Goal: Information Seeking & Learning: Find specific fact

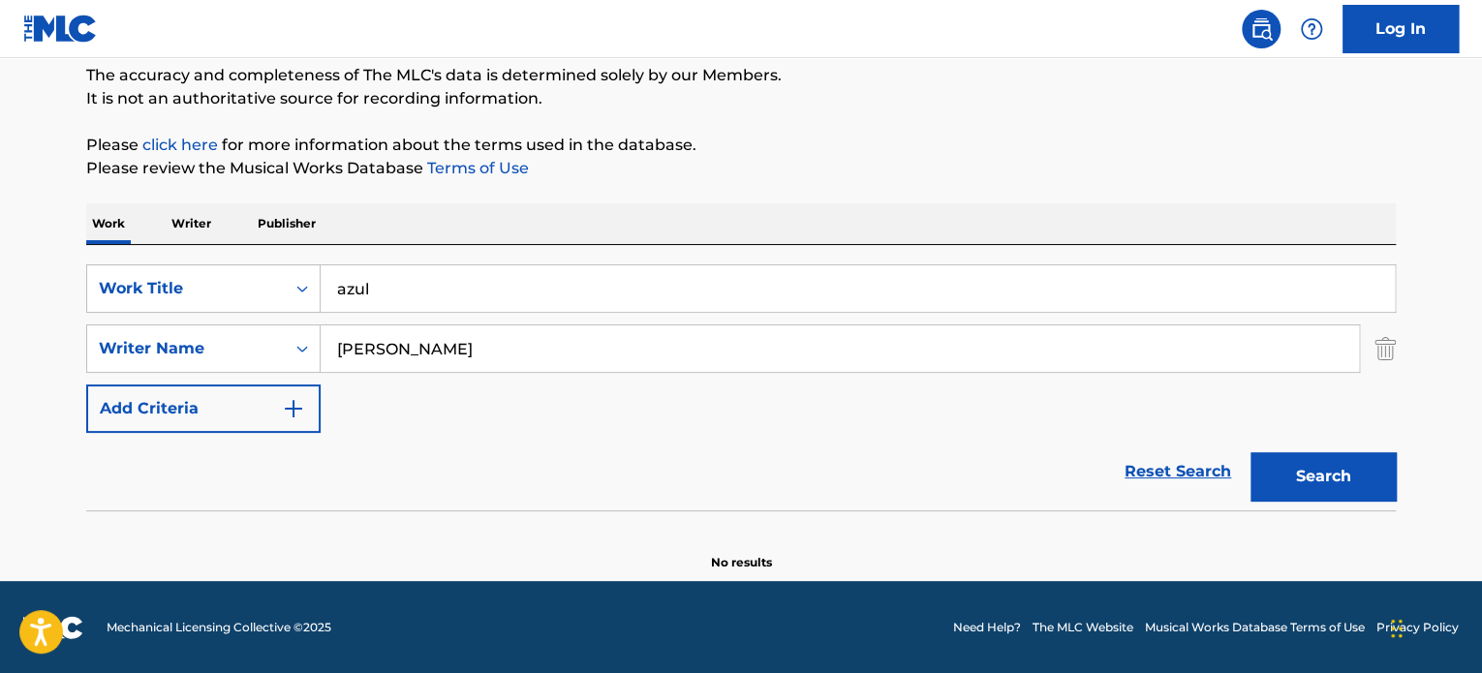
click at [498, 271] on input "azul" at bounding box center [858, 288] width 1074 height 46
click at [497, 274] on input "azul" at bounding box center [858, 288] width 1074 height 46
paste input "FAVORiTE"
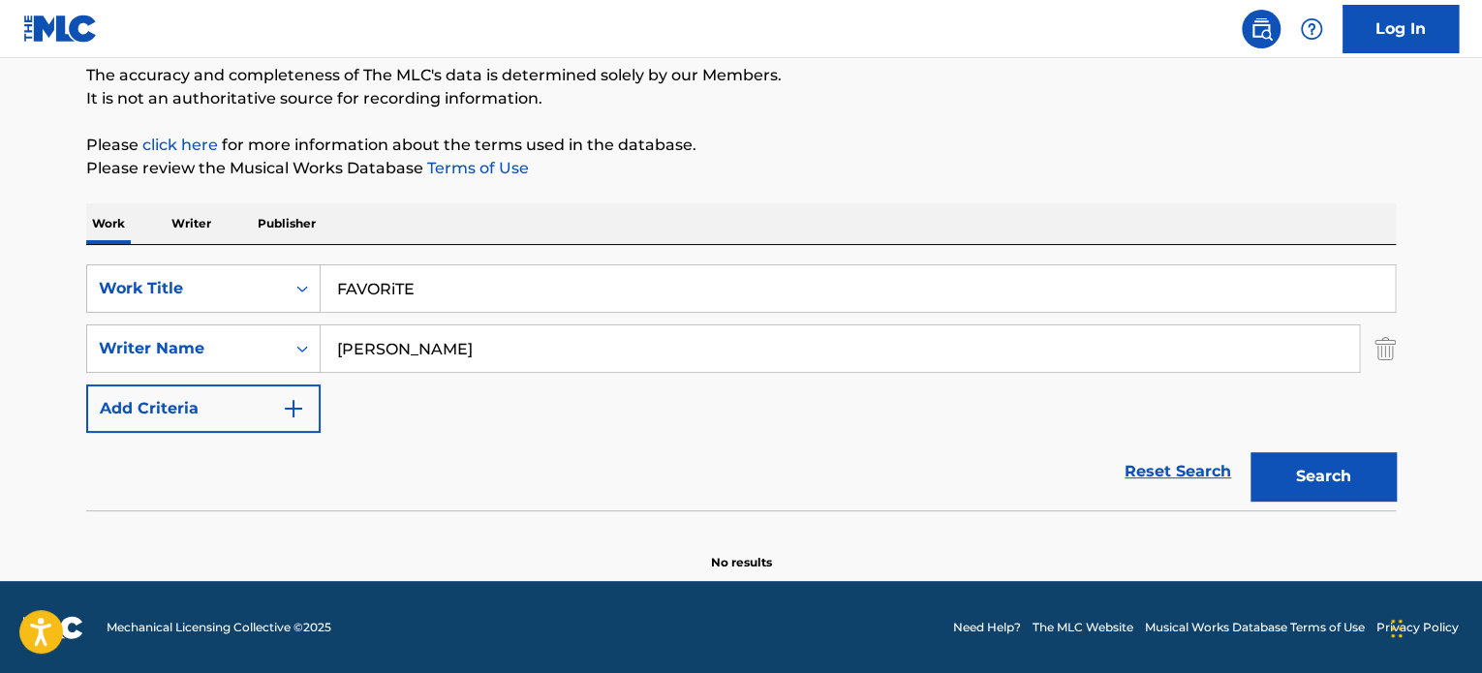
type input "FAVORiTE"
drag, startPoint x: 520, startPoint y: 350, endPoint x: 160, endPoint y: 384, distance: 361.9
click at [180, 380] on div "SearchWithCriteria485190c3-b722-469e-83b0-56e0f8582338 Work Title FAVORiTE Sear…" at bounding box center [741, 348] width 1310 height 169
click at [1250, 452] on button "Search" at bounding box center [1322, 476] width 145 height 48
click at [350, 353] on input "Rmirez" at bounding box center [840, 348] width 1038 height 46
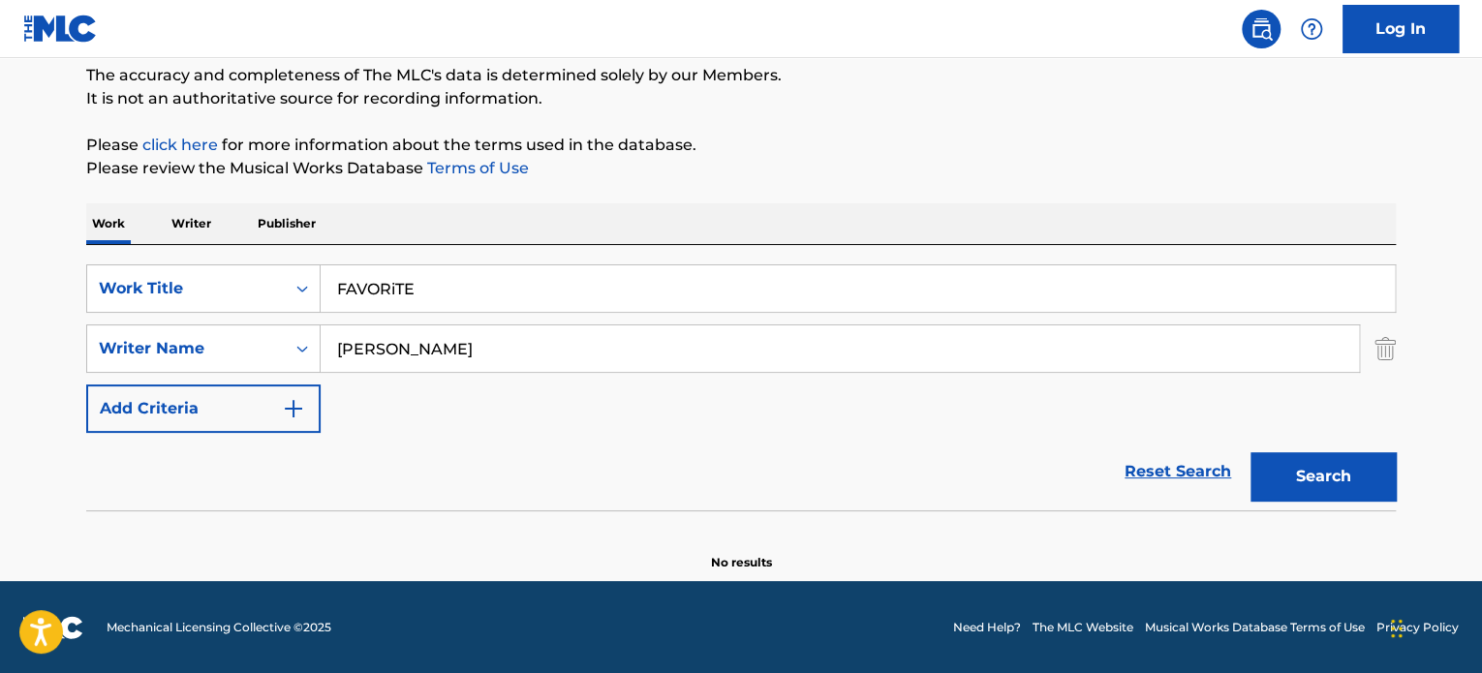
click at [1250, 452] on button "Search" at bounding box center [1322, 476] width 145 height 48
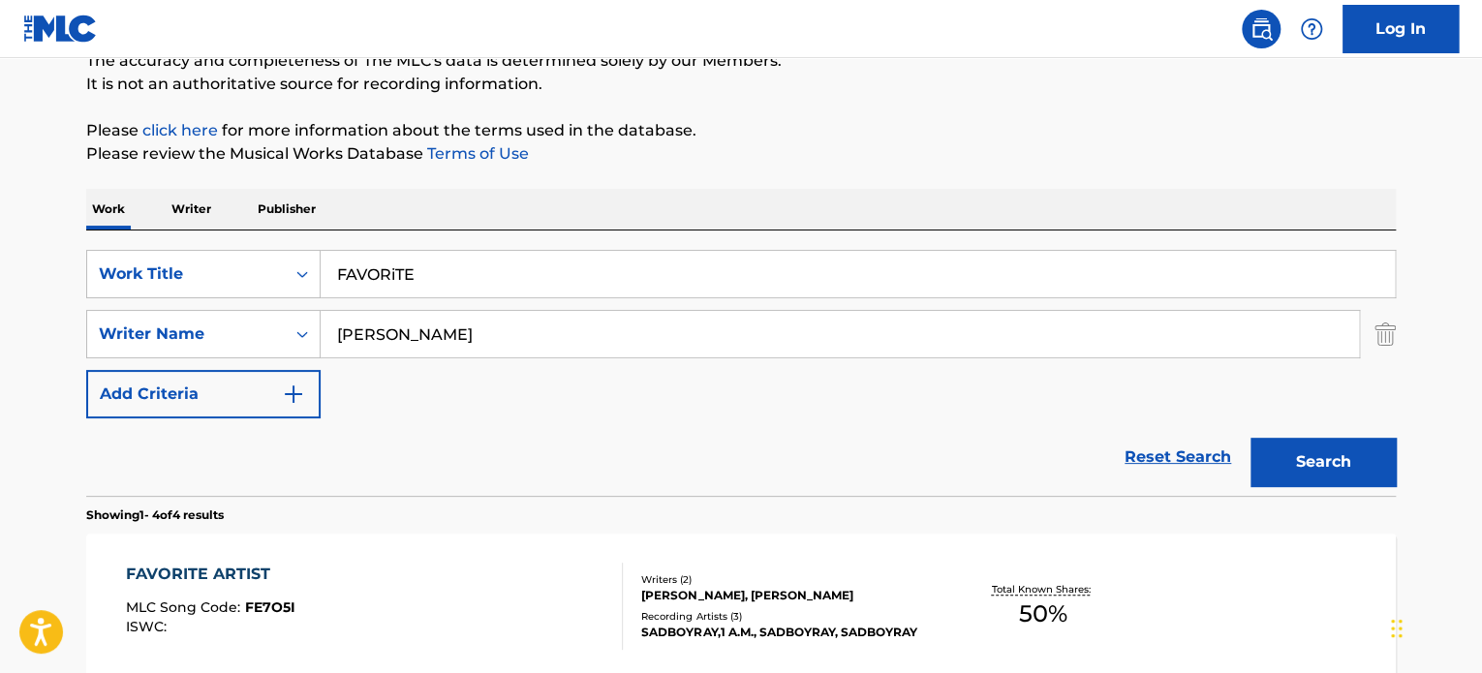
scroll to position [360, 0]
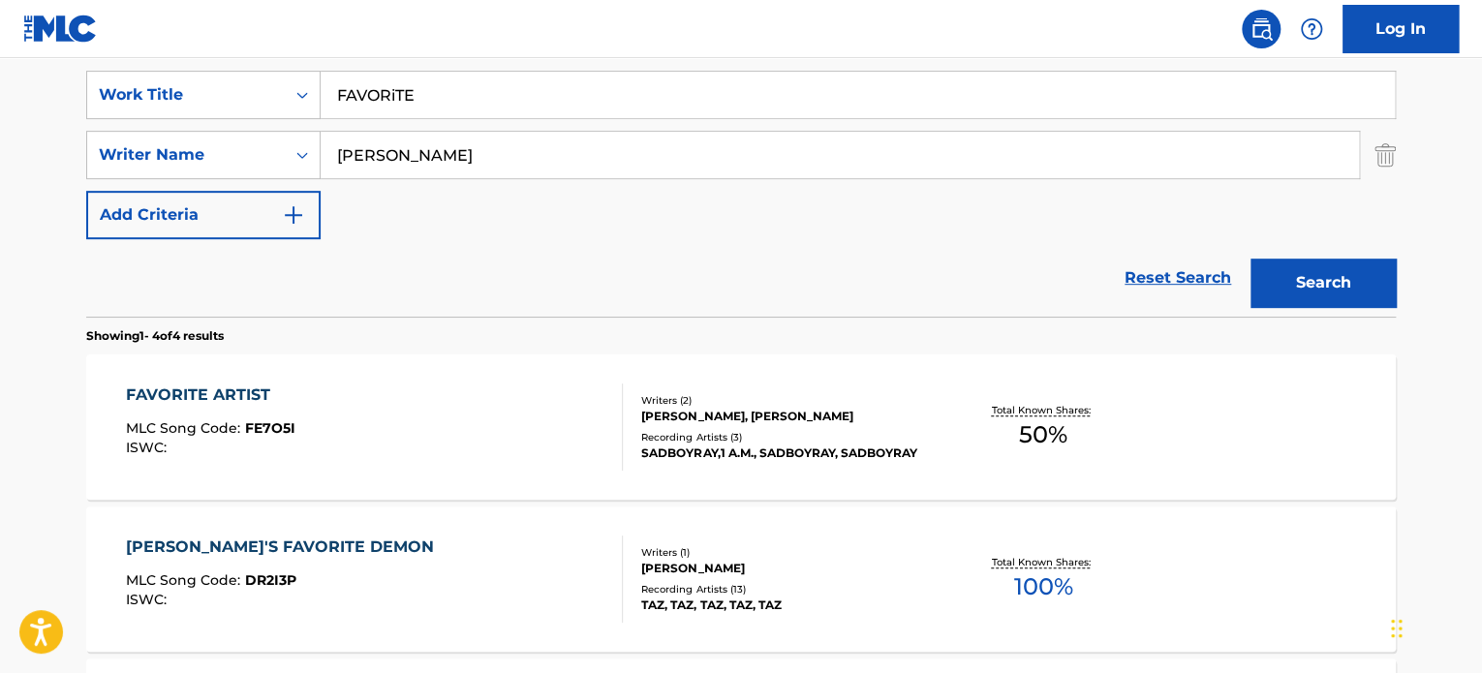
click at [340, 160] on input "[PERSON_NAME]" at bounding box center [840, 155] width 1038 height 46
type input "[PERSON_NAME]"
click at [1250, 259] on button "Search" at bounding box center [1322, 283] width 145 height 48
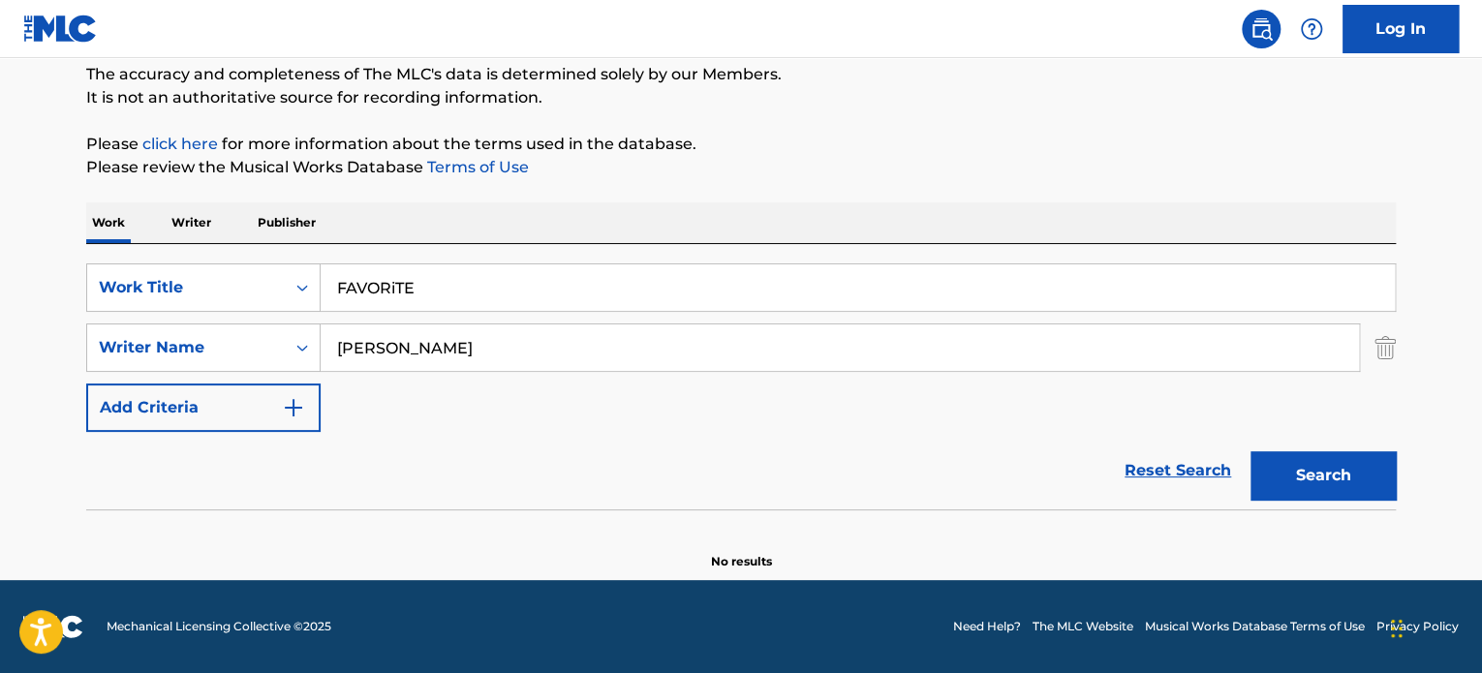
scroll to position [167, 0]
click at [469, 301] on input "FAVORiTE" at bounding box center [858, 288] width 1074 height 46
paste input "Out of Order"
type input "Out of Order"
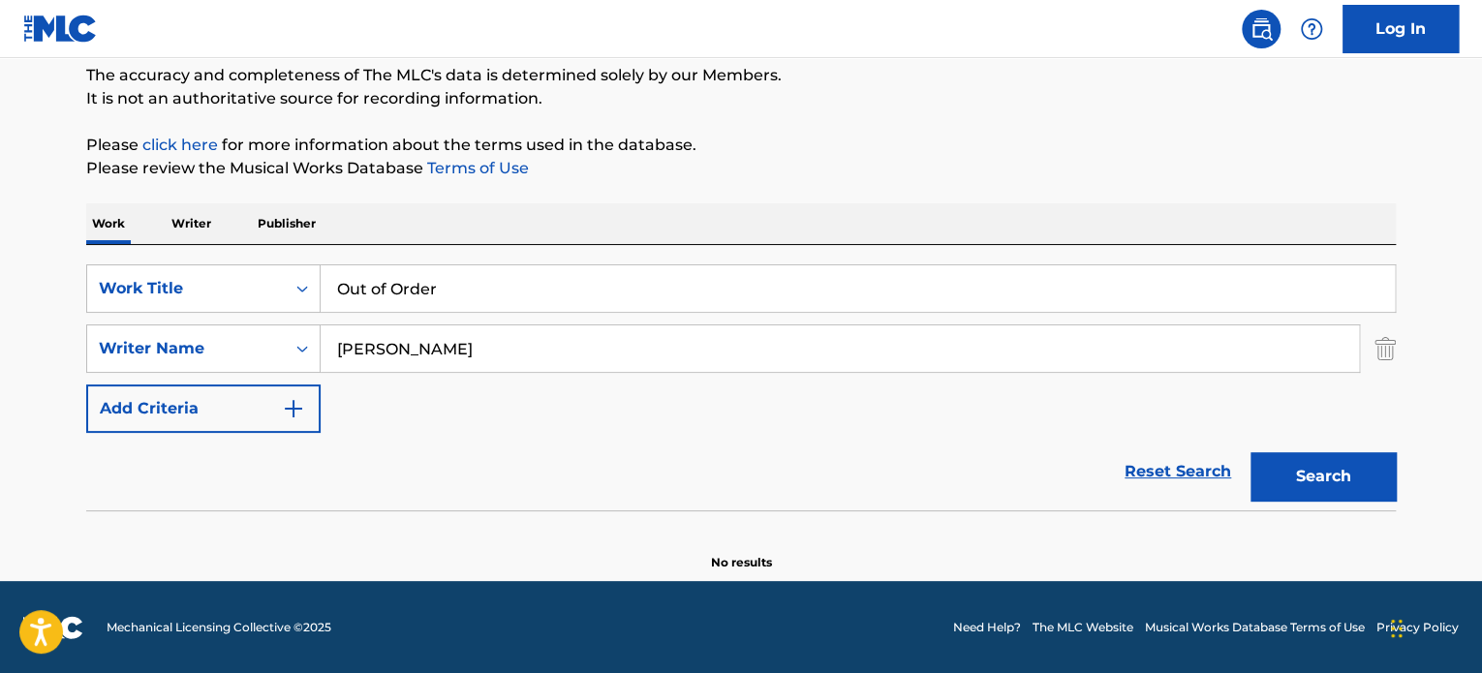
drag, startPoint x: 501, startPoint y: 359, endPoint x: 60, endPoint y: 420, distance: 444.9
click at [103, 405] on div "SearchWithCriteria485190c3-b722-469e-83b0-56e0f8582338 Work Title Out of Order …" at bounding box center [741, 348] width 1310 height 169
paste input "Gauffin"
type input "Gauffin"
click at [1250, 452] on button "Search" at bounding box center [1322, 476] width 145 height 48
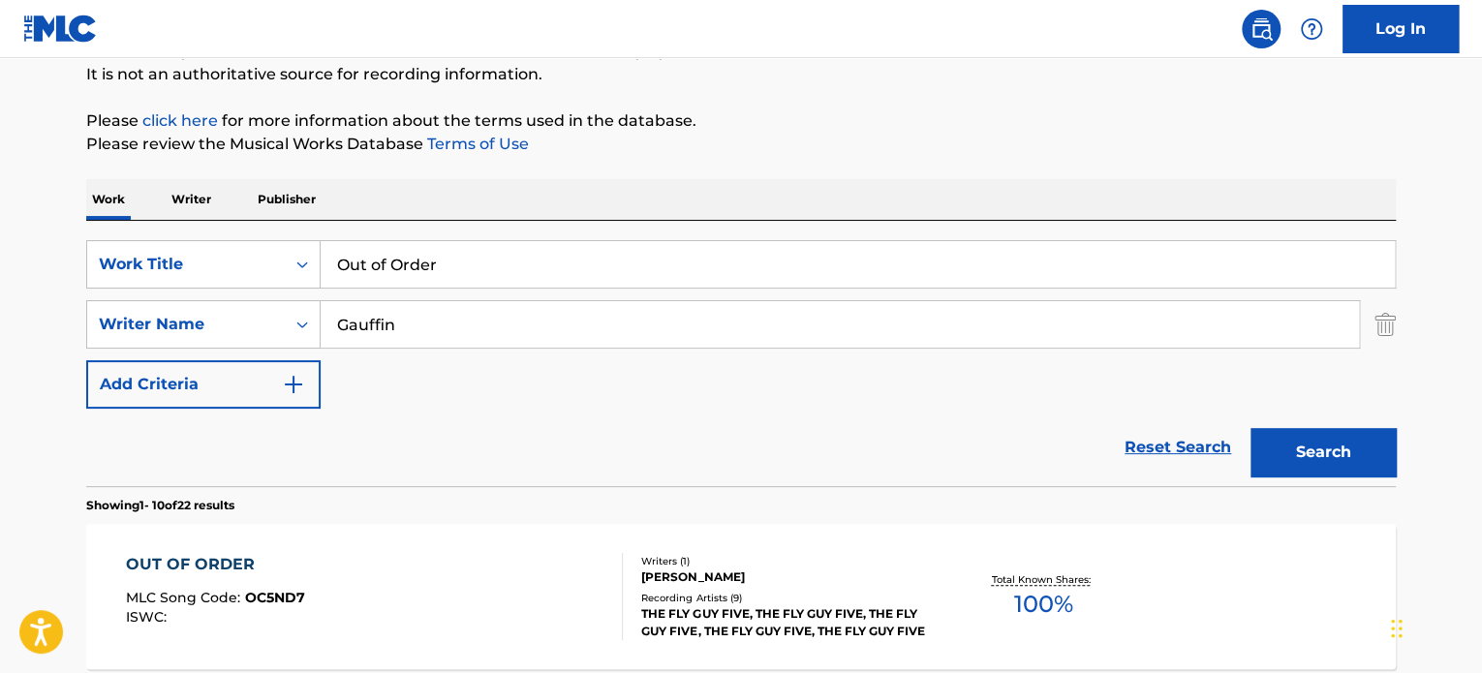
scroll to position [360, 0]
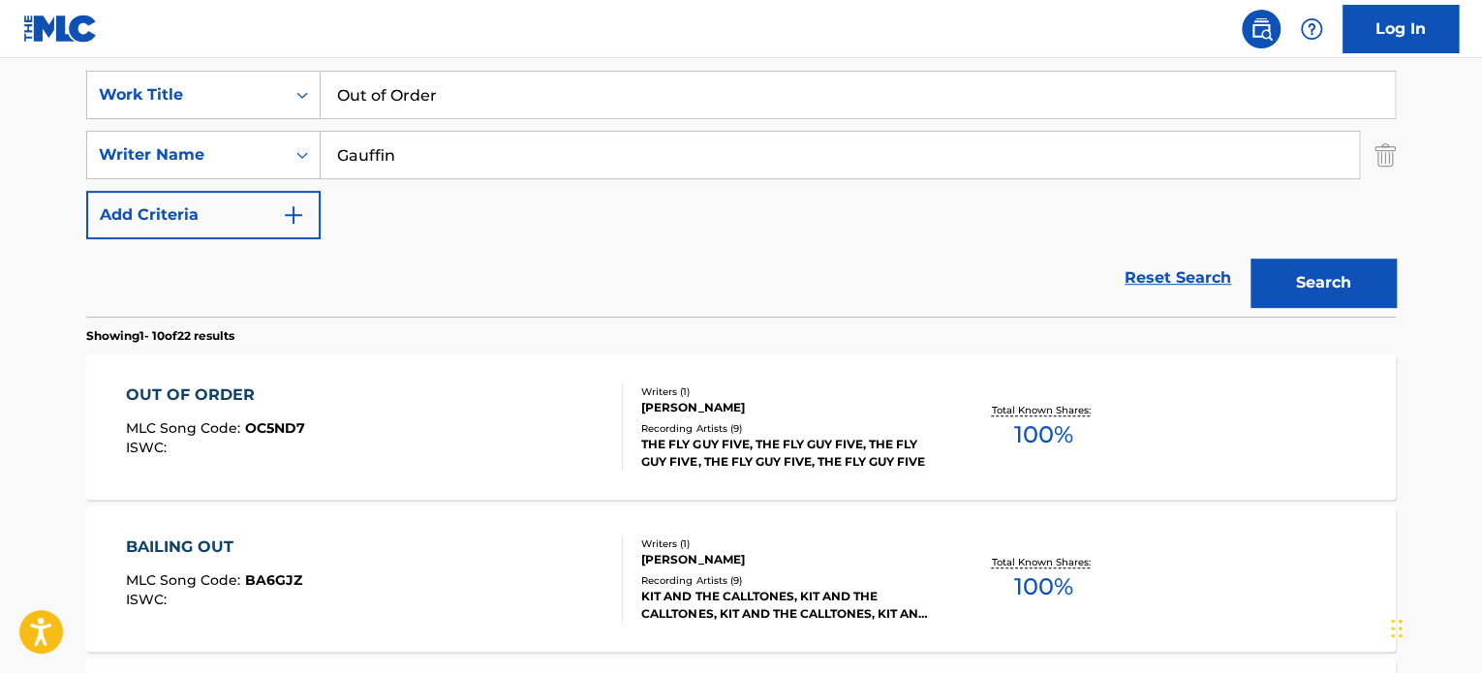
click at [430, 441] on div "OUT OF ORDER MLC Song Code : OC5ND7 ISWC :" at bounding box center [375, 427] width 498 height 87
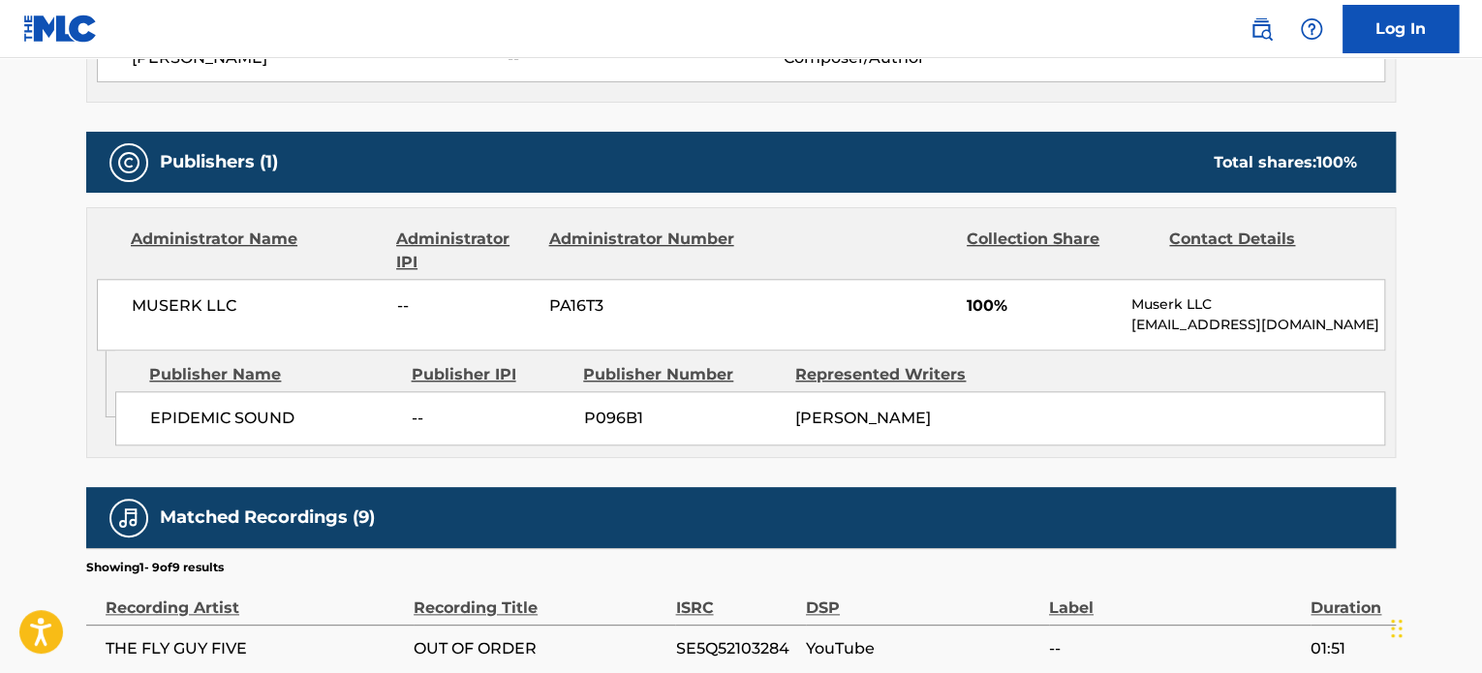
scroll to position [678, 0]
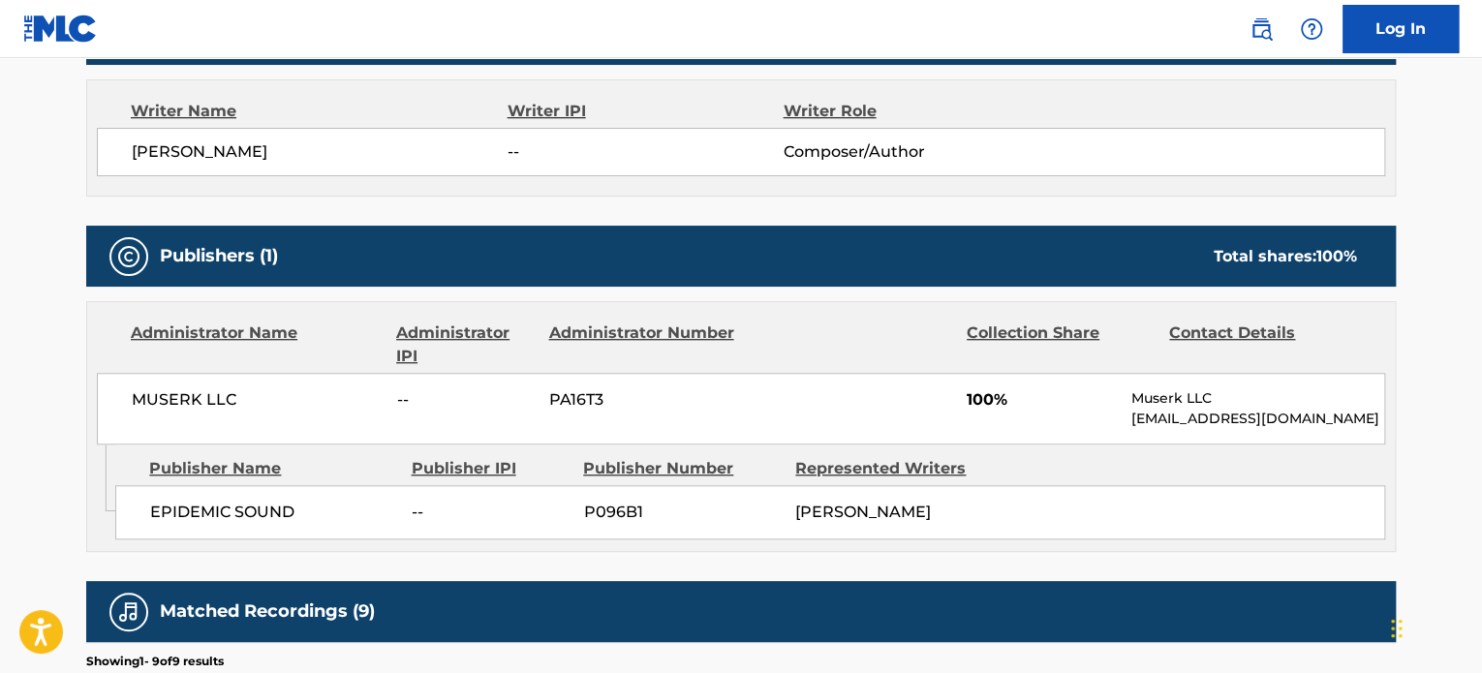
click at [251, 507] on span "EPIDEMIC SOUND" at bounding box center [273, 512] width 247 height 23
click at [249, 507] on span "EPIDEMIC SOUND" at bounding box center [273, 512] width 247 height 23
copy div "EPIDEMIC SOUND"
drag, startPoint x: 254, startPoint y: 394, endPoint x: 11, endPoint y: 410, distance: 243.6
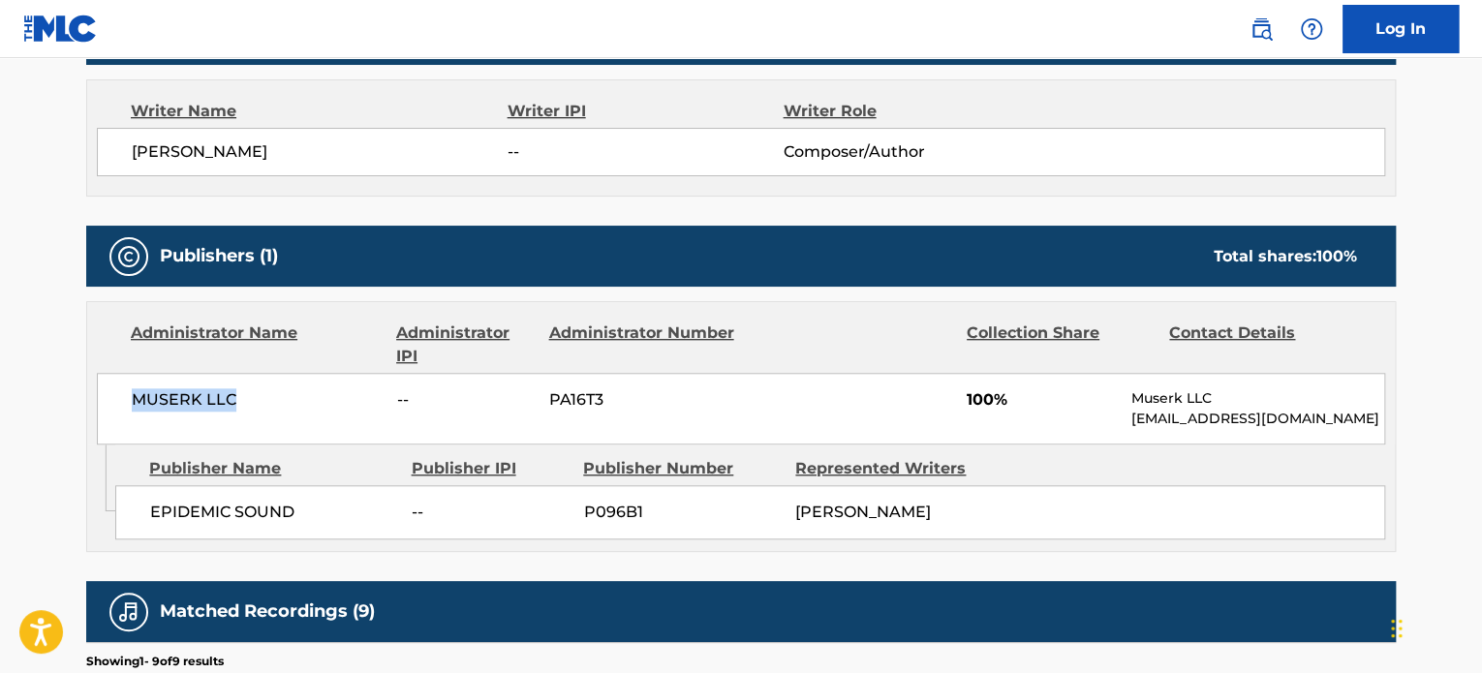
click at [11, 410] on main "< Back to public search results Copy work link OUT OF ORDER Work Detail Member …" at bounding box center [741, 282] width 1482 height 1804
copy span "MUSERK LLC"
click at [223, 503] on span "EPIDEMIC SOUND" at bounding box center [273, 512] width 247 height 23
click at [221, 503] on span "EPIDEMIC SOUND" at bounding box center [273, 512] width 247 height 23
click at [209, 516] on span "EPIDEMIC SOUND" at bounding box center [273, 512] width 247 height 23
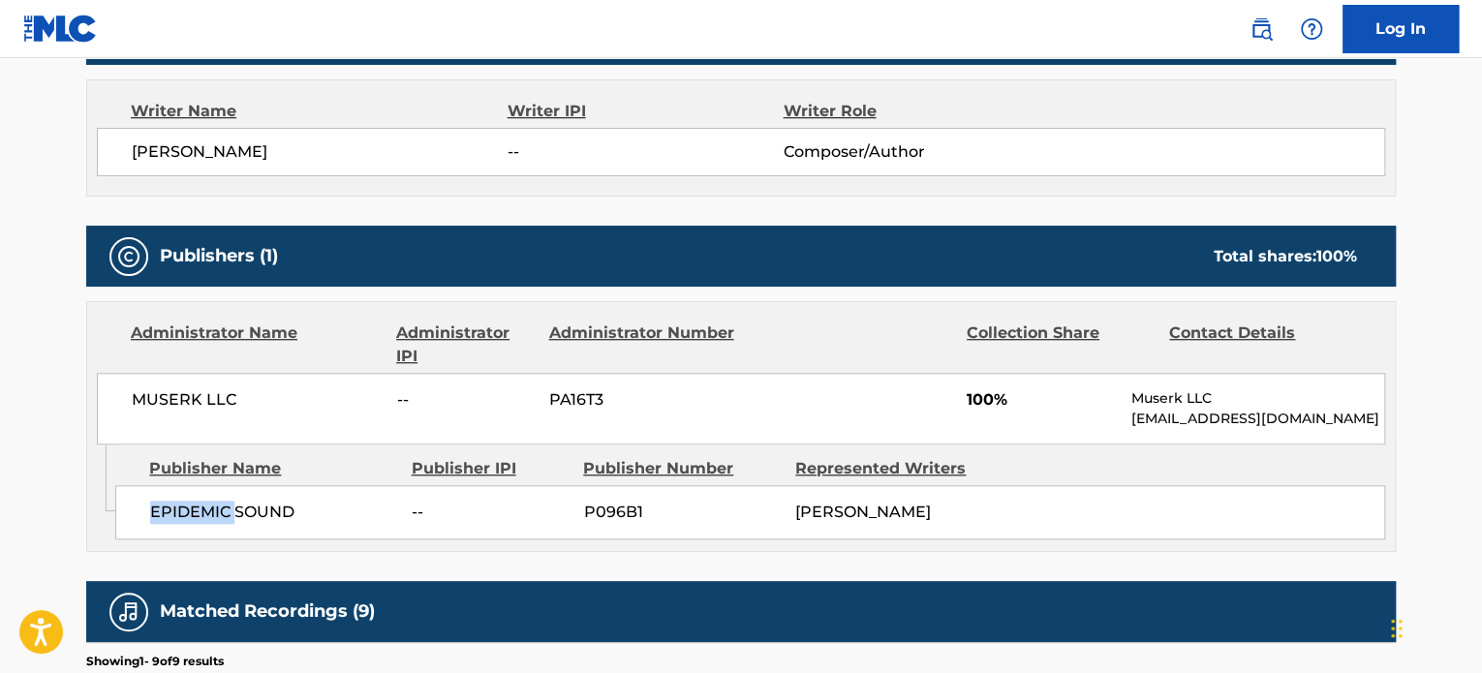
click at [209, 516] on span "EPIDEMIC SOUND" at bounding box center [273, 512] width 247 height 23
click at [243, 513] on span "EPIDEMIC SOUND" at bounding box center [273, 512] width 247 height 23
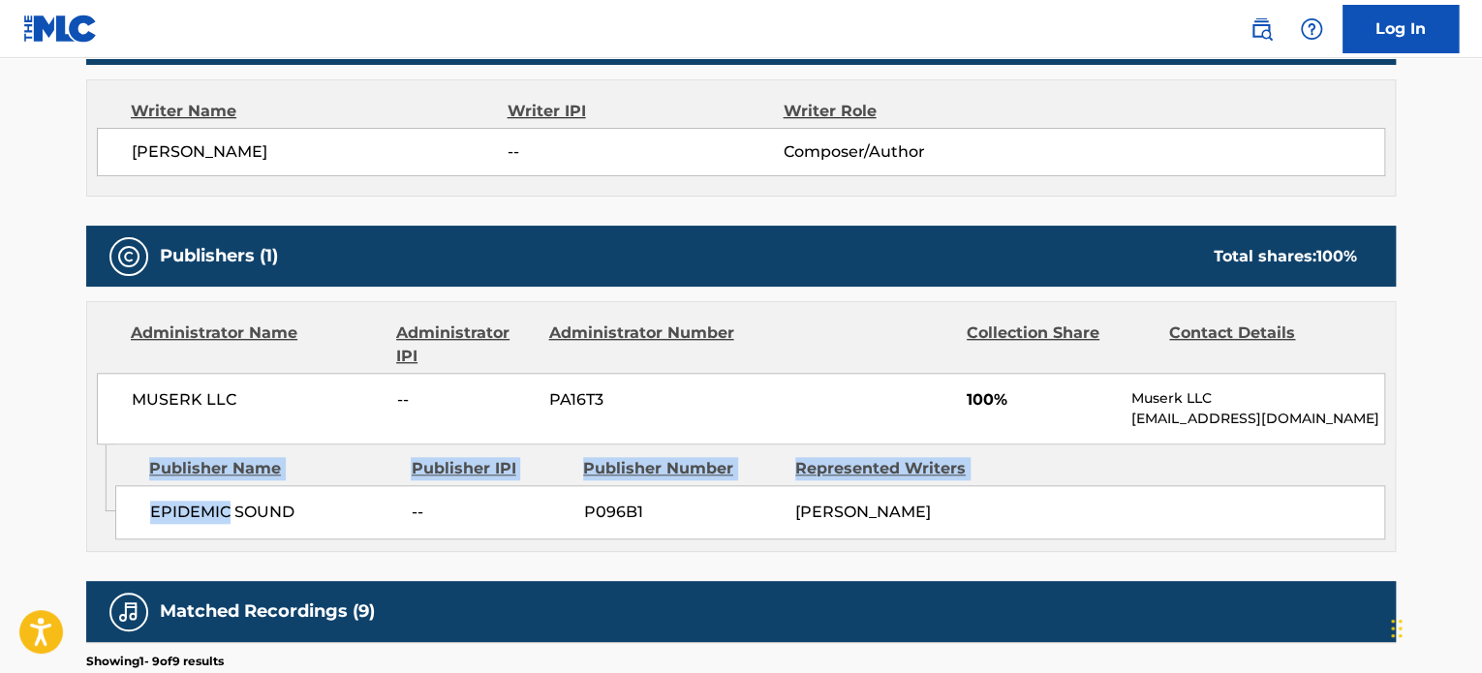
drag, startPoint x: 227, startPoint y: 509, endPoint x: 88, endPoint y: 518, distance: 138.8
click at [90, 519] on div "Admin Original Publisher Connecting Line Publisher Name Publisher IPI Publisher…" at bounding box center [741, 498] width 1308 height 107
copy div "Publisher Name Publisher IPI Publisher Number Represented Writers EPIDEMIC"
click at [156, 507] on span "EPIDEMIC SOUND" at bounding box center [273, 512] width 247 height 23
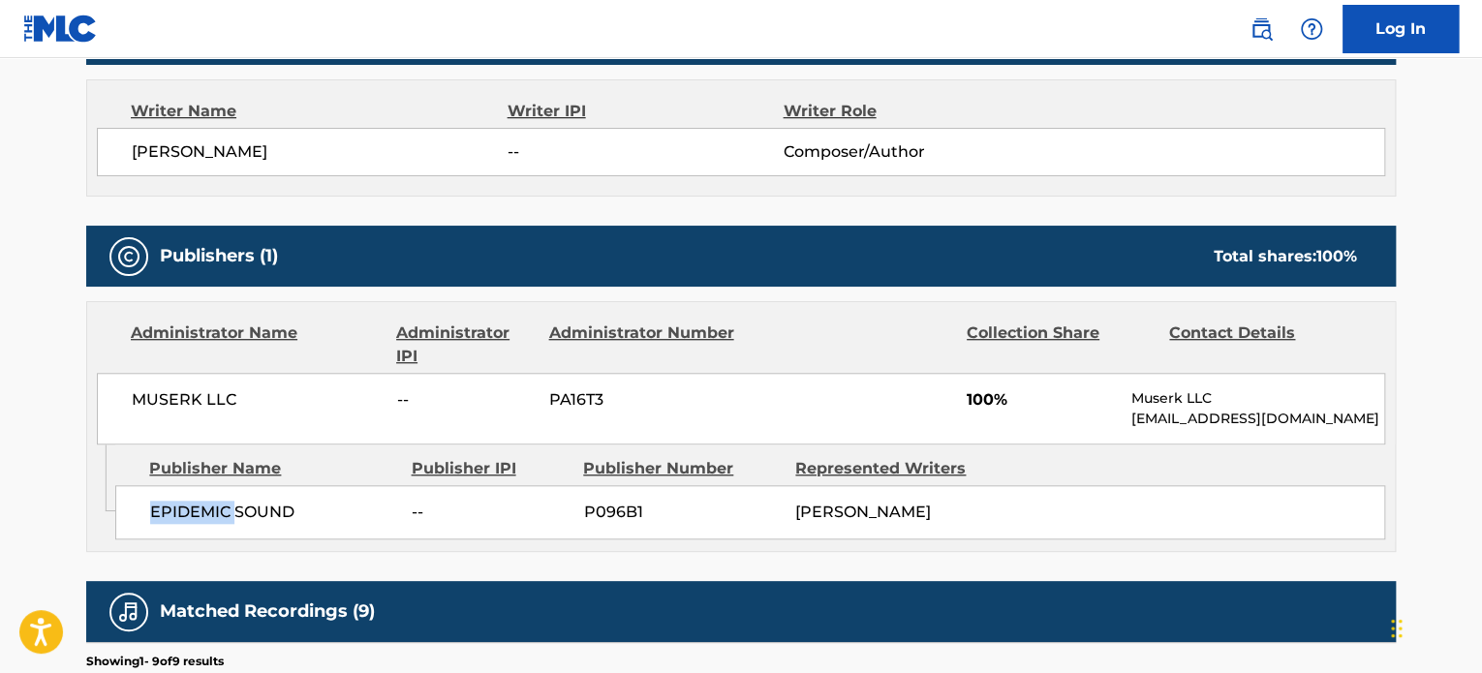
click at [156, 507] on span "EPIDEMIC SOUND" at bounding box center [273, 512] width 247 height 23
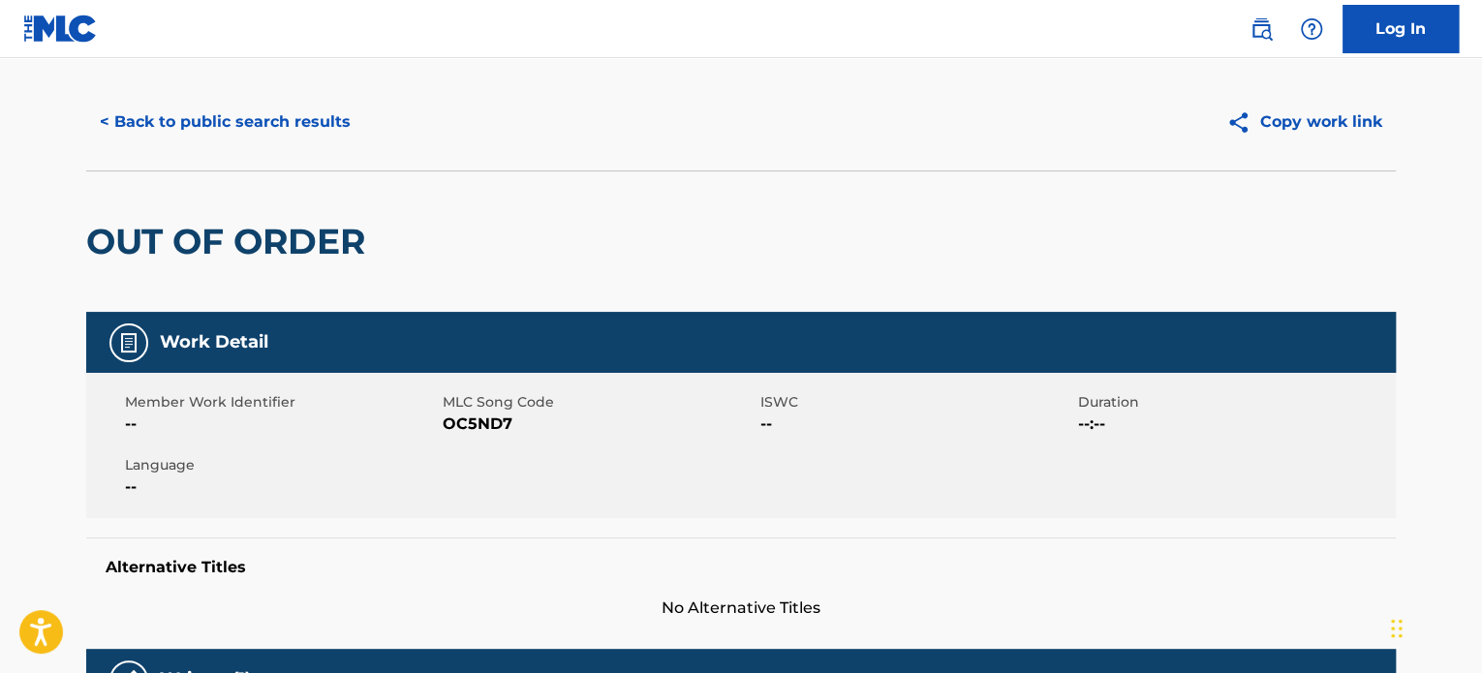
scroll to position [0, 0]
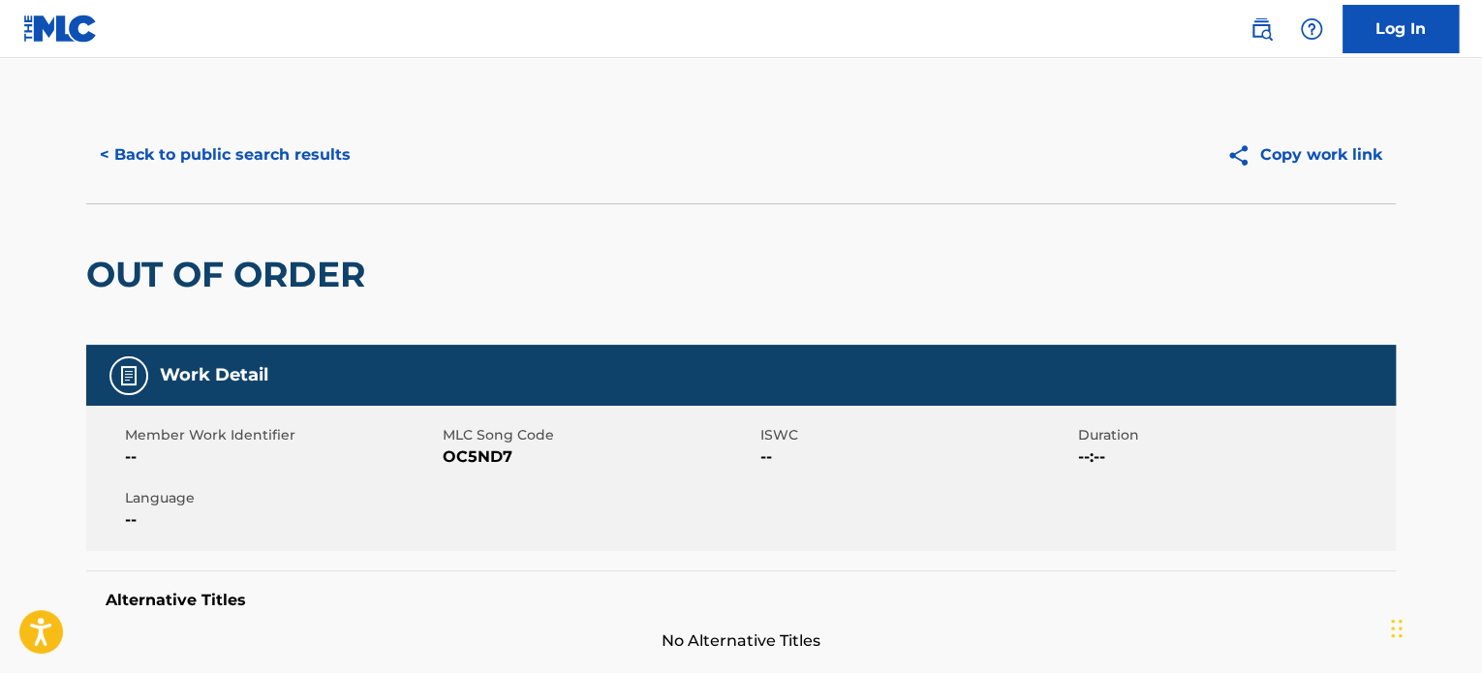
click at [488, 455] on span "OC5ND7" at bounding box center [599, 457] width 313 height 23
copy span "OC5ND7"
click at [447, 506] on div "Member Work Identifier -- MLC Song Code OC5ND7 ISWC -- Duration --:-- Language …" at bounding box center [741, 478] width 1310 height 145
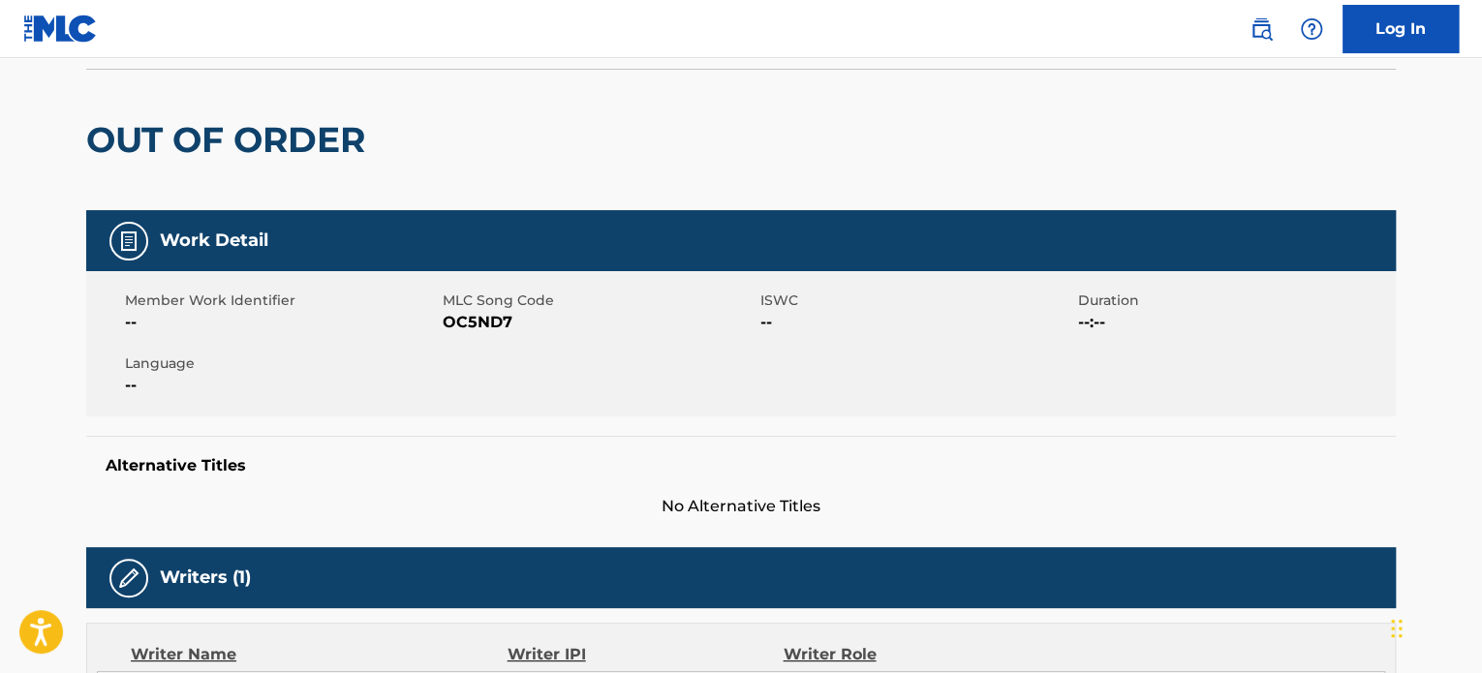
scroll to position [387, 0]
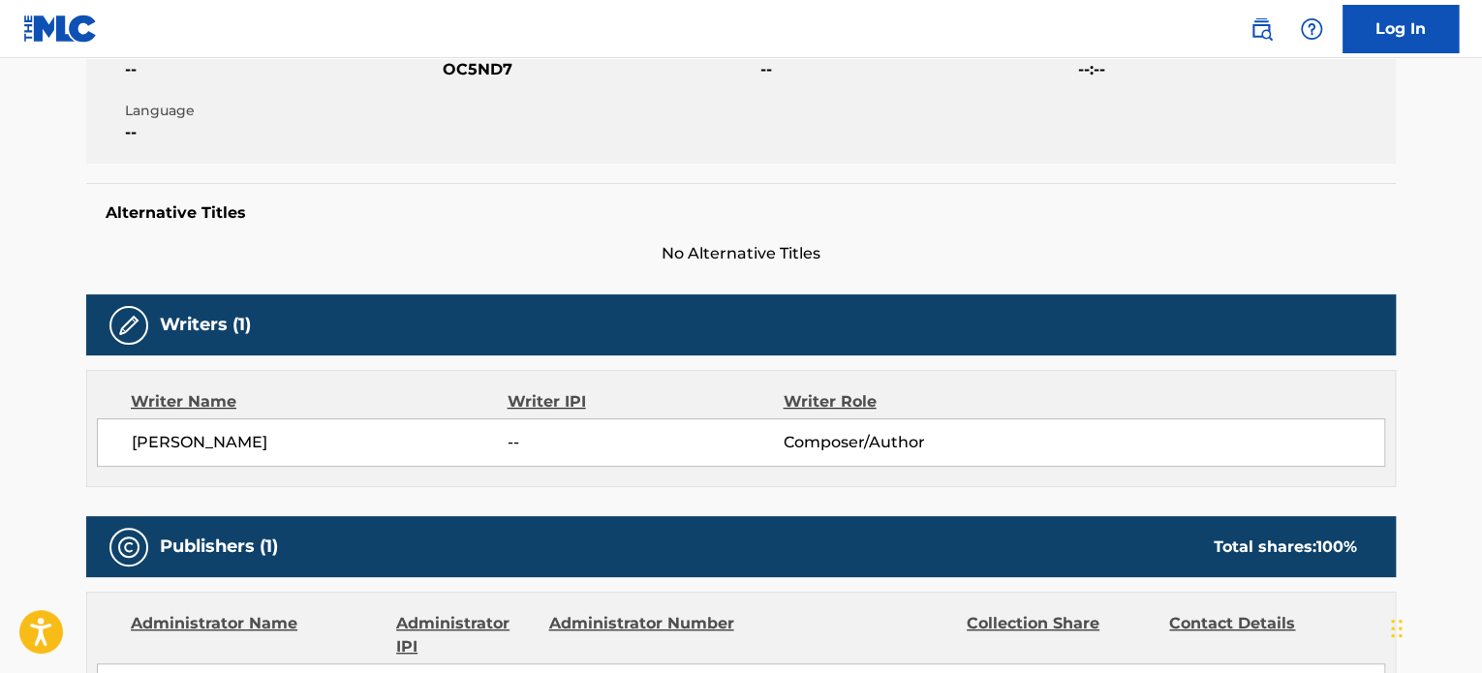
drag, startPoint x: 291, startPoint y: 447, endPoint x: 200, endPoint y: 441, distance: 91.3
click at [200, 441] on span "[PERSON_NAME]" at bounding box center [320, 442] width 376 height 23
copy span "GAUFFIN"
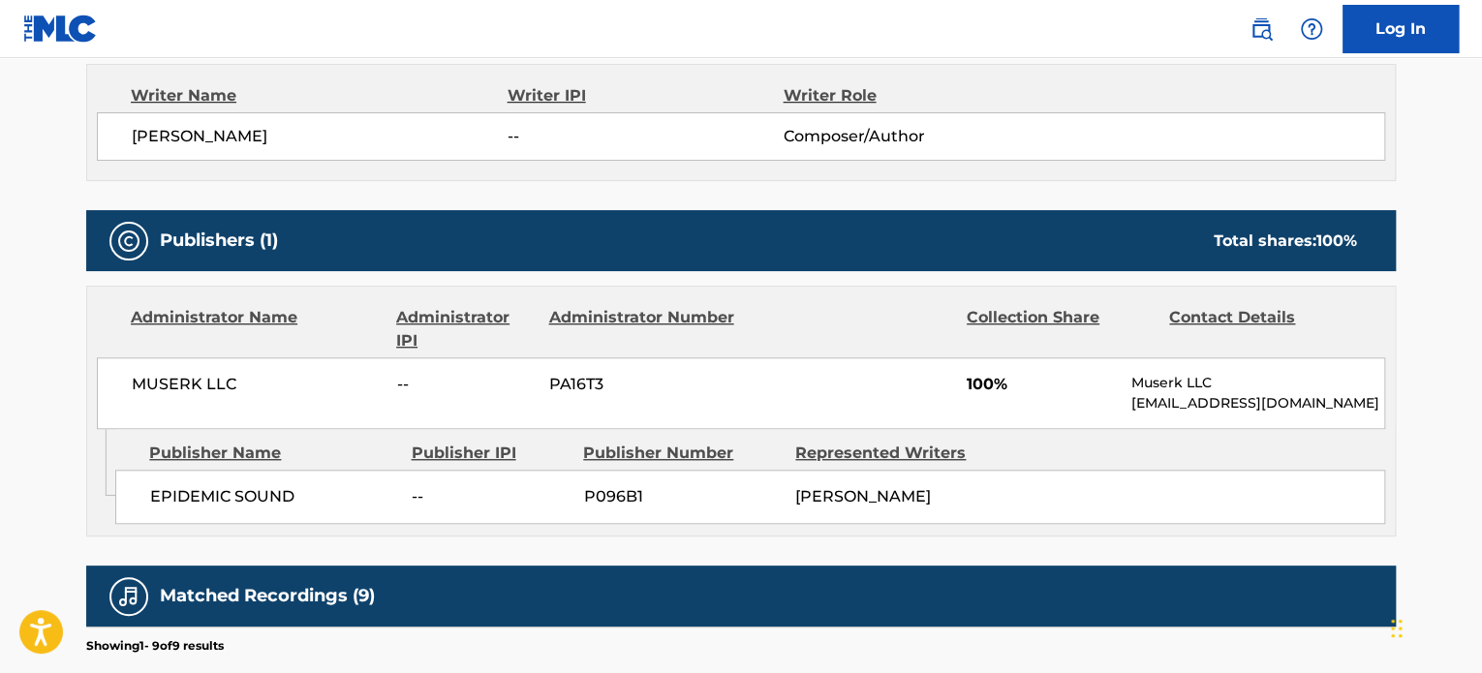
scroll to position [969, 0]
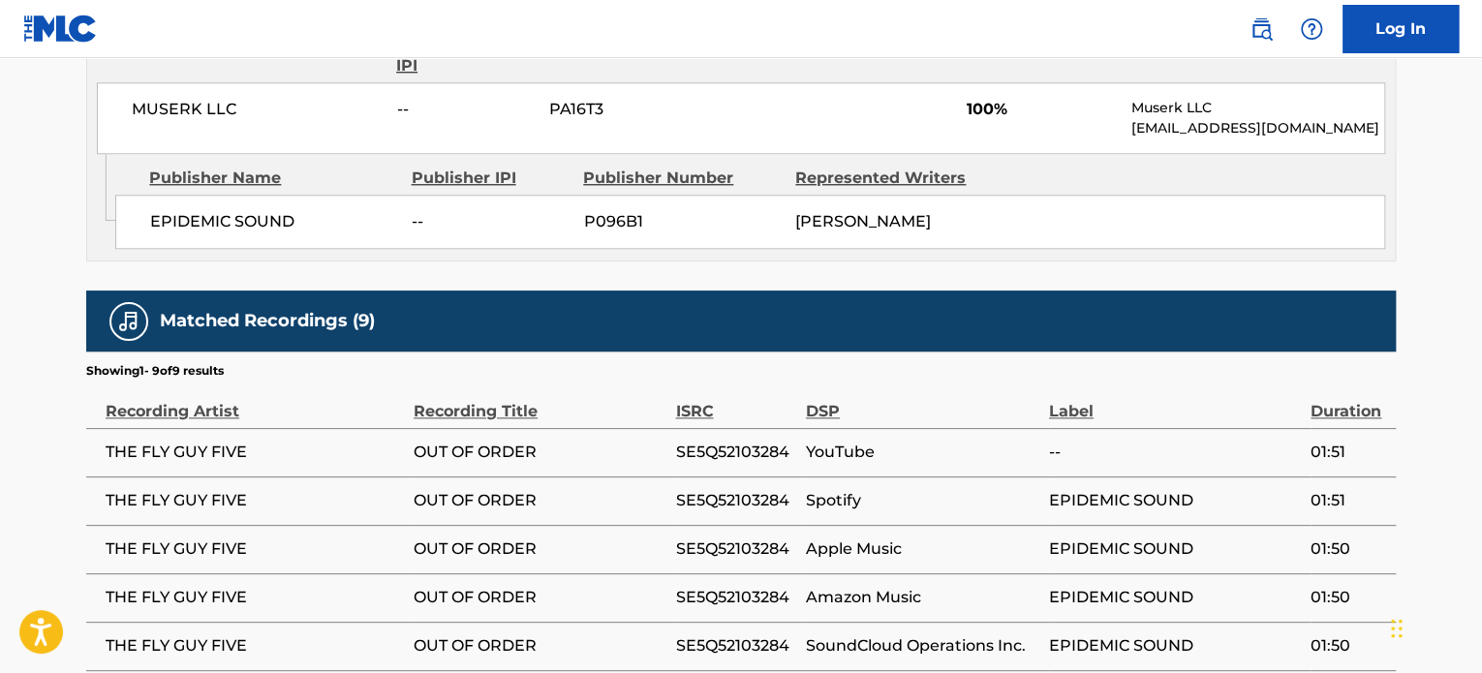
click at [206, 125] on div "MUSERK LLC -- PA16T3 100% Muserk LLC [EMAIL_ADDRESS][DOMAIN_NAME]" at bounding box center [741, 118] width 1288 height 72
click at [206, 108] on span "MUSERK LLC" at bounding box center [257, 109] width 251 height 23
copy div "MUSERK LLC"
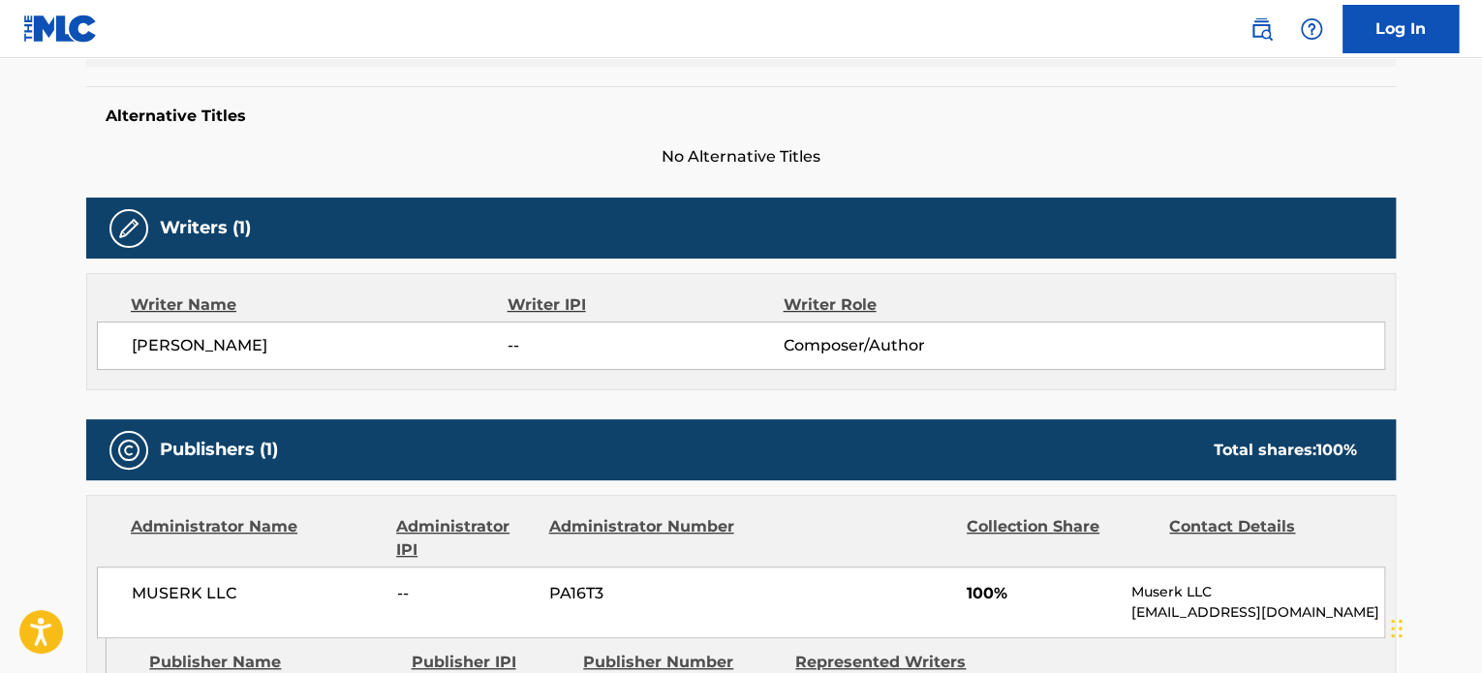
click at [206, 115] on h5 "Alternative Titles" at bounding box center [741, 116] width 1271 height 19
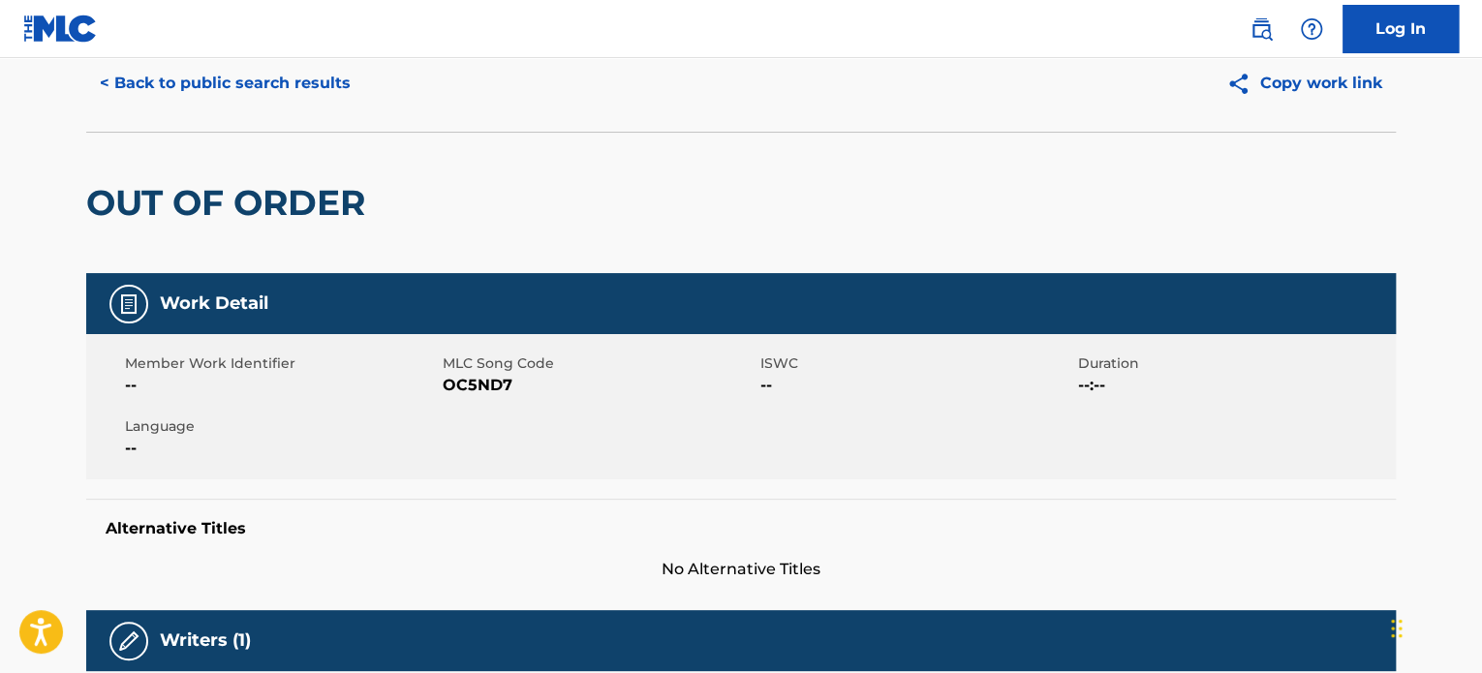
scroll to position [0, 0]
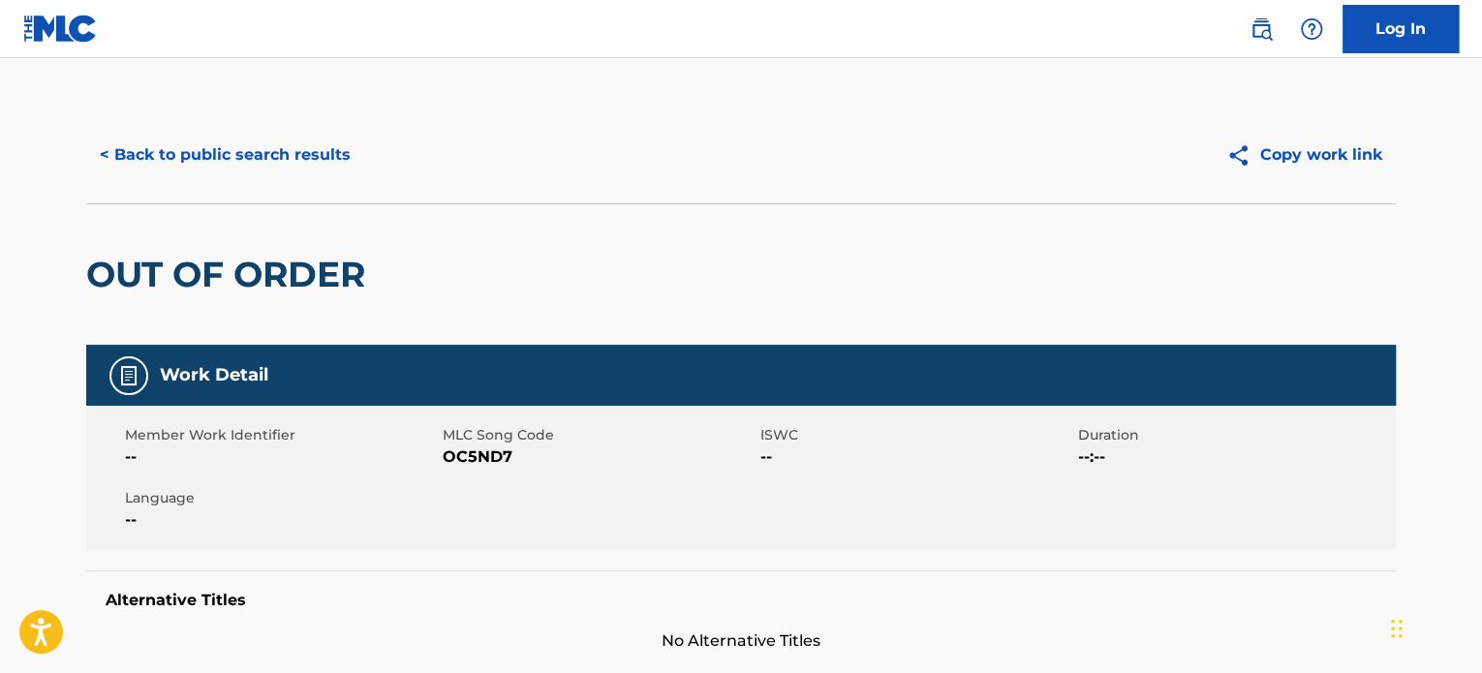
click at [234, 261] on h2 "OUT OF ORDER" at bounding box center [230, 275] width 289 height 44
click at [231, 150] on button "< Back to public search results" at bounding box center [225, 155] width 278 height 48
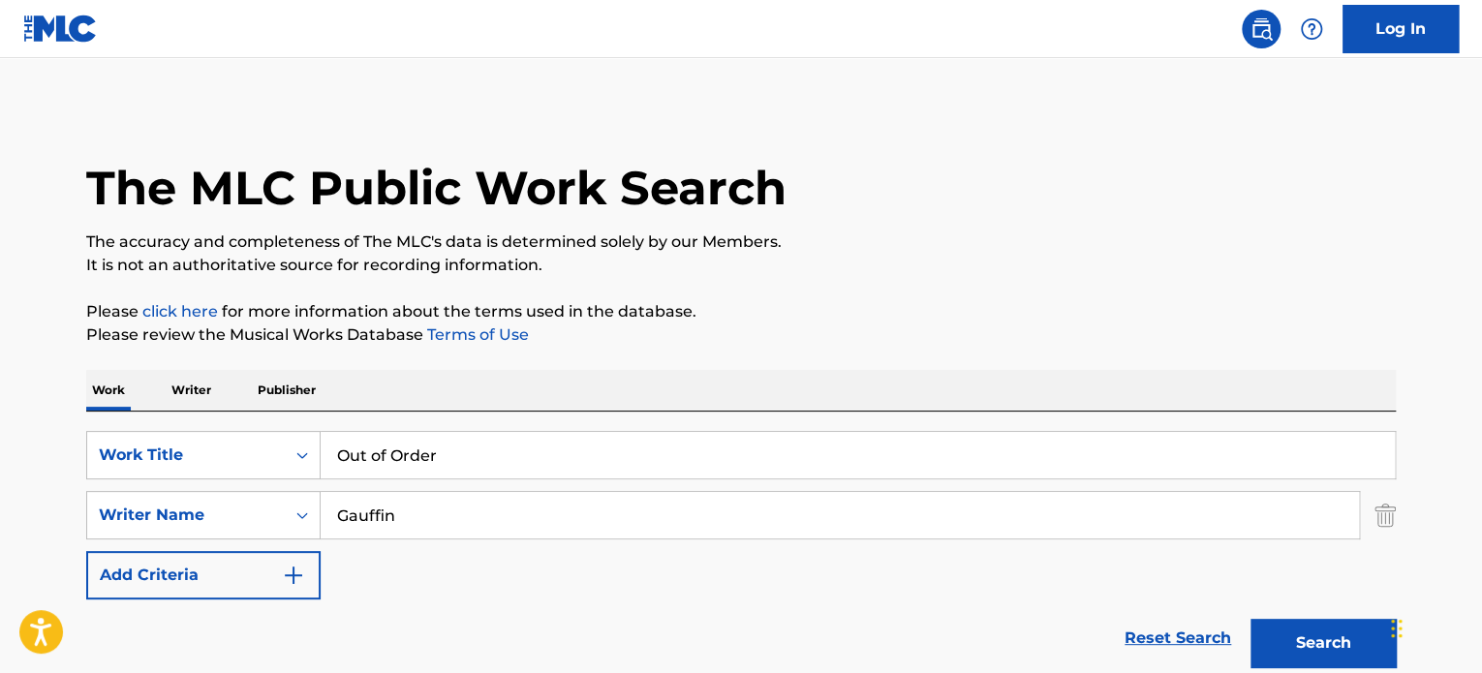
scroll to position [360, 0]
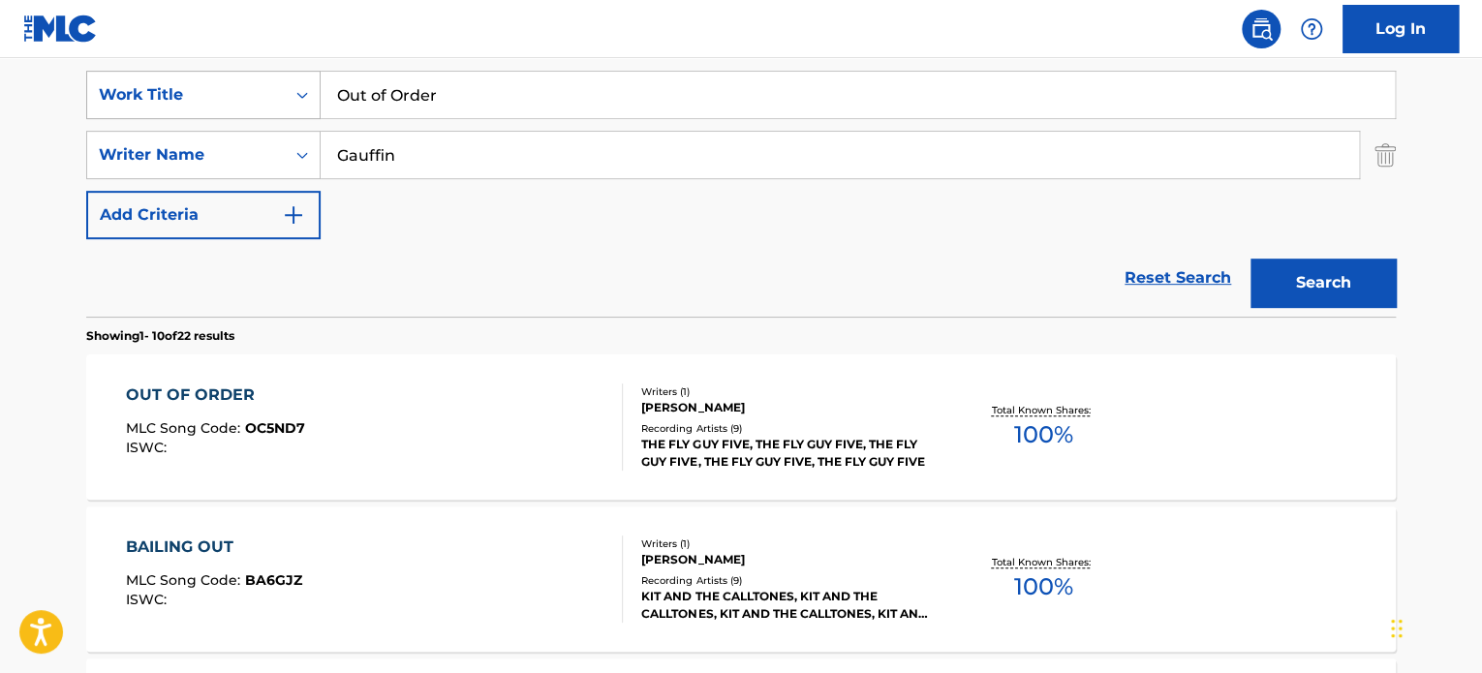
drag, startPoint x: 449, startPoint y: 99, endPoint x: 126, endPoint y: 108, distance: 323.6
click at [132, 108] on div "SearchWithCriteria485190c3-b722-469e-83b0-56e0f8582338 Work Title Out of Order" at bounding box center [741, 95] width 1310 height 48
paste input "Vice City"
type input "Vice City"
drag, startPoint x: 418, startPoint y: 158, endPoint x: 223, endPoint y: 178, distance: 196.7
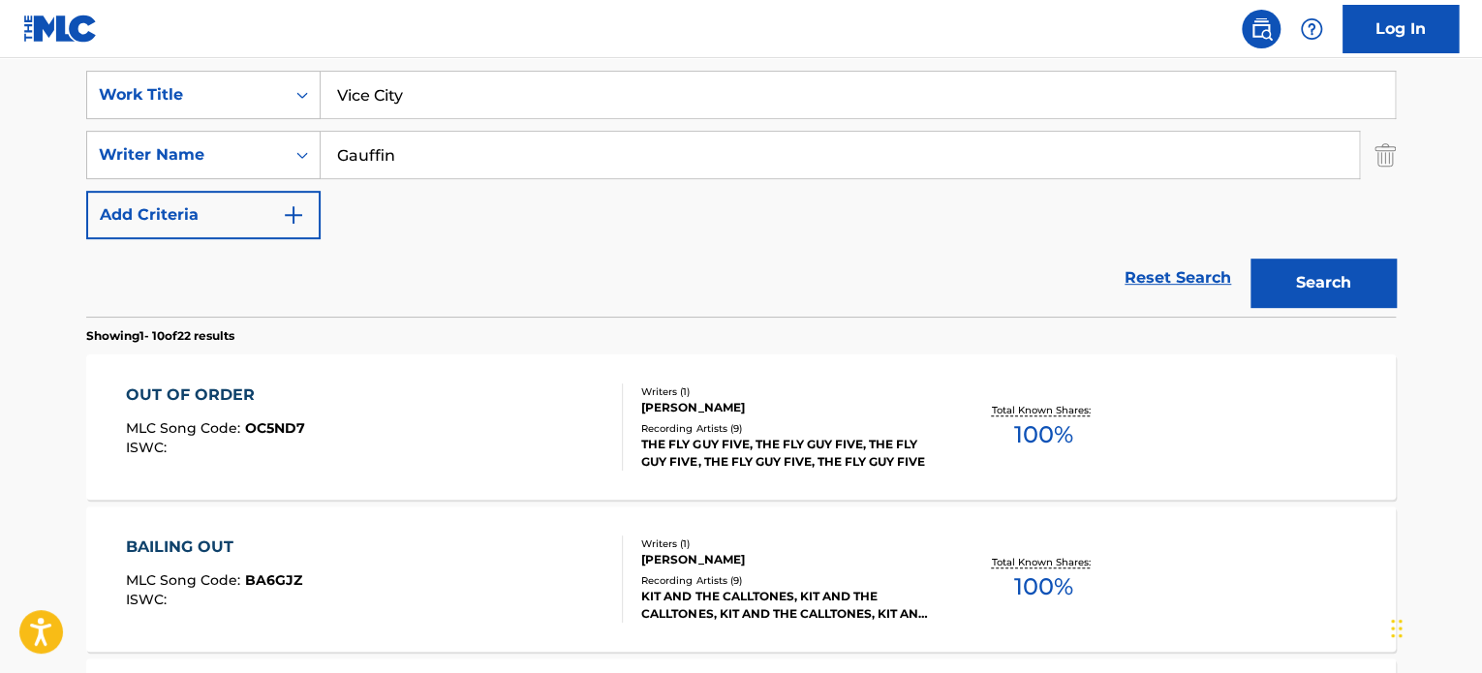
click at [229, 177] on div "SearchWithCriteria39eaf936-d3d2-487b-b6a6-1d99d145cd1e Writer Name Gauffin" at bounding box center [741, 155] width 1310 height 48
paste input "[PERSON_NAME]"
type input "[PERSON_NAME]"
click at [1250, 259] on button "Search" at bounding box center [1322, 283] width 145 height 48
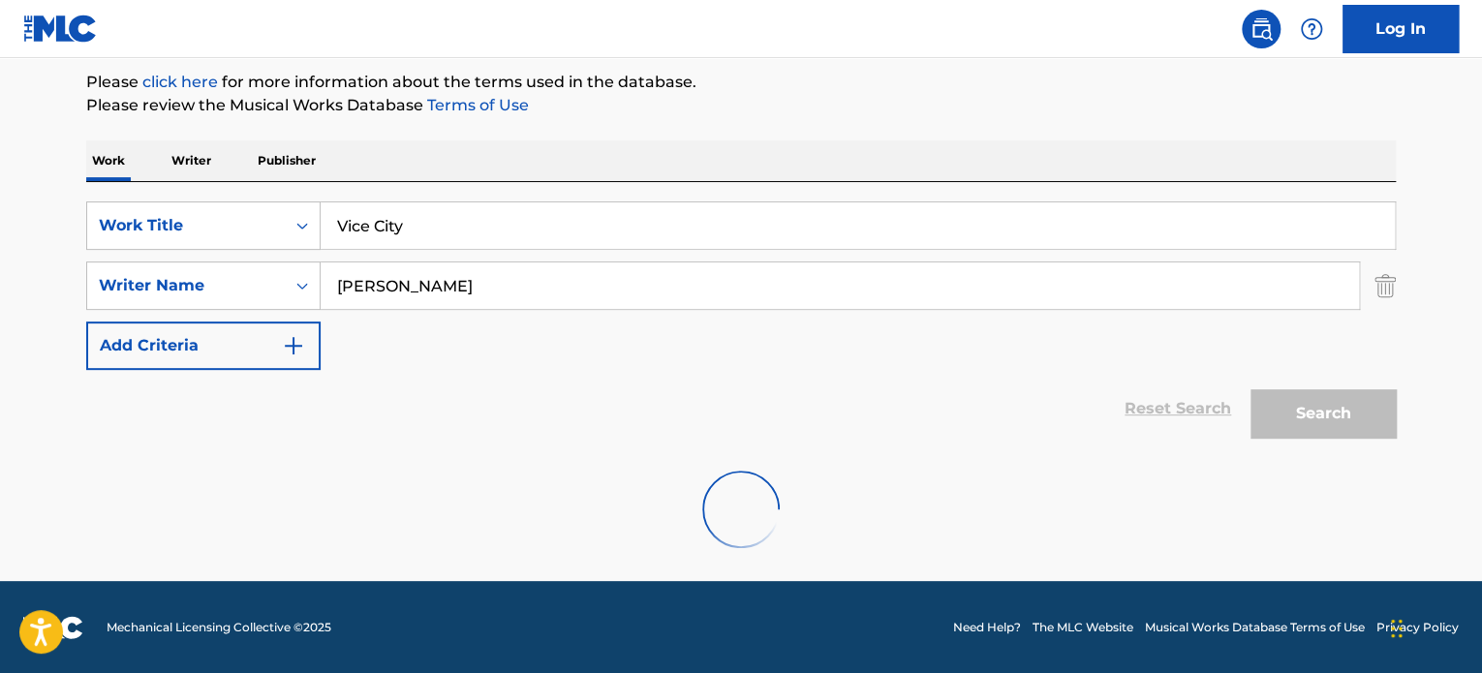
scroll to position [167, 0]
